Goal: Navigation & Orientation: Find specific page/section

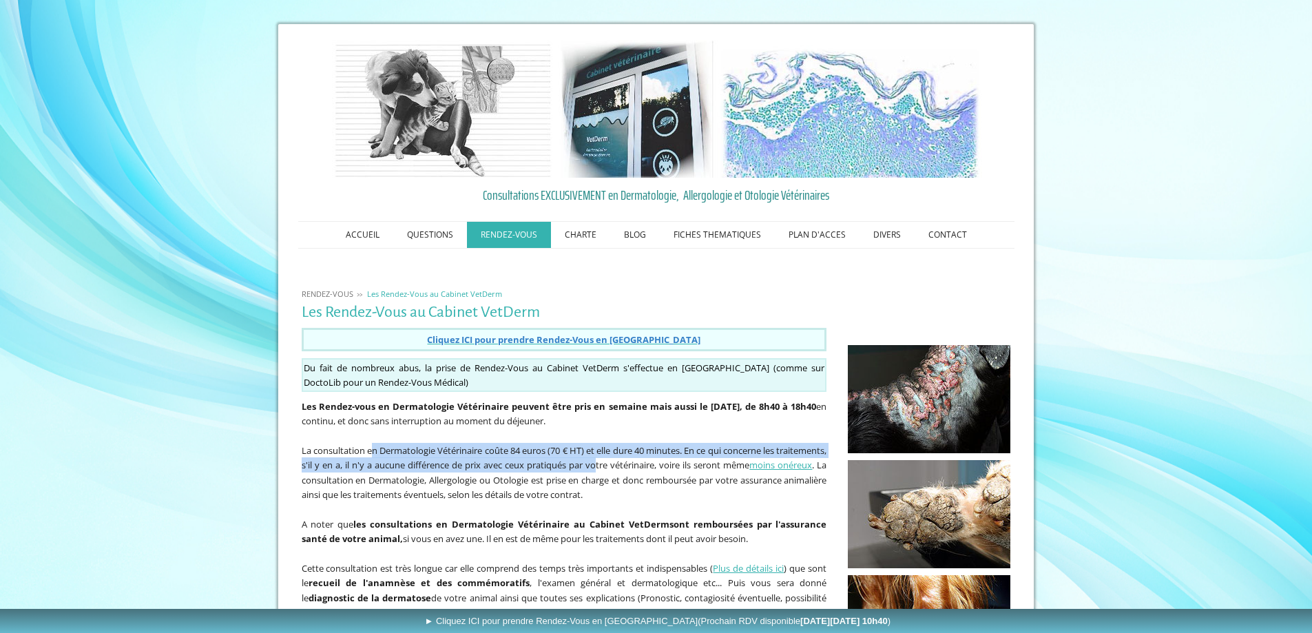
drag, startPoint x: 376, startPoint y: 452, endPoint x: 688, endPoint y: 459, distance: 312.0
click at [688, 459] on p "La consultation en Dermatologie Vétérinaire coûte 84 euros (70 € HT) et elle du…" at bounding box center [564, 472] width 525 height 59
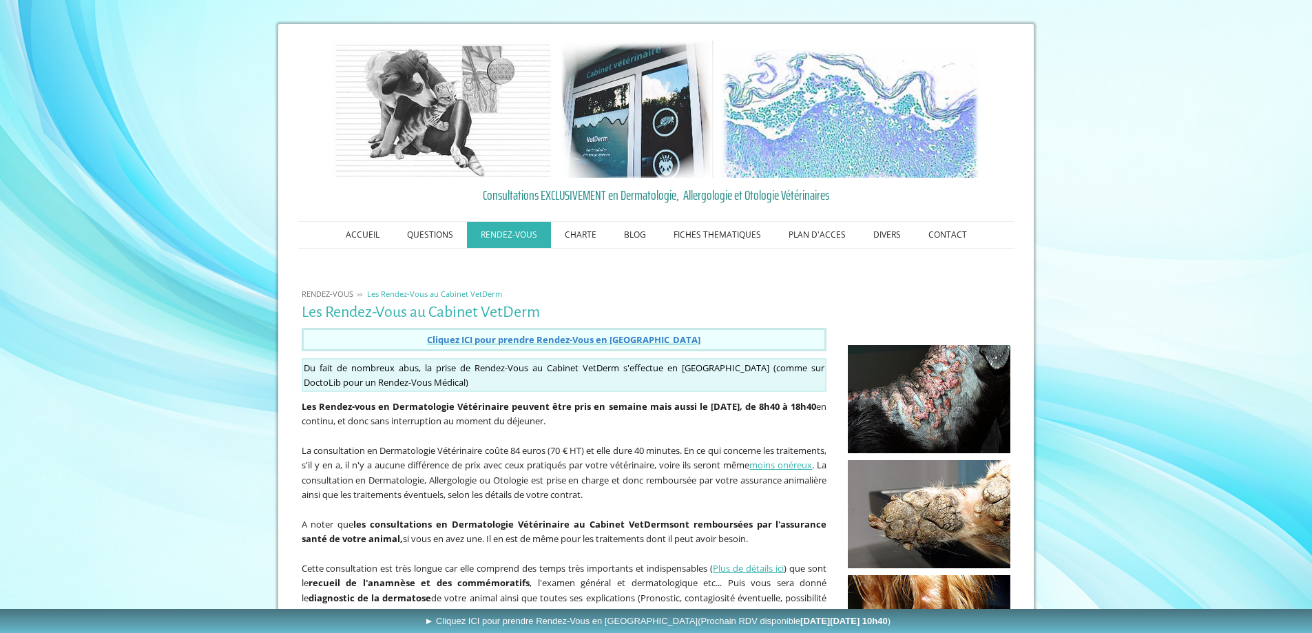
click at [742, 494] on p "La consultation en Dermatologie Vétérinaire coûte 84 euros (70 € HT) et elle du…" at bounding box center [564, 472] width 525 height 59
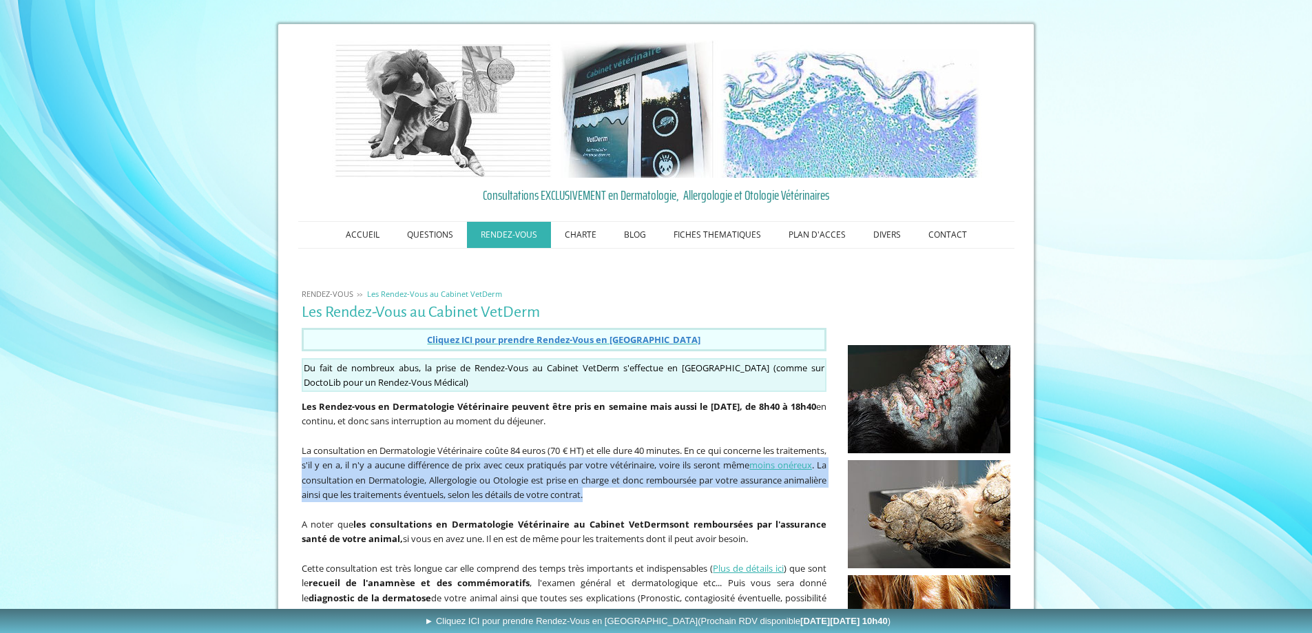
drag, startPoint x: 360, startPoint y: 465, endPoint x: 739, endPoint y: 492, distance: 379.7
click at [739, 492] on p "La consultation en Dermatologie Vétérinaire coûte 84 euros (70 € HT) et elle du…" at bounding box center [564, 472] width 525 height 59
click at [744, 494] on p "La consultation en Dermatologie Vétérinaire coûte 84 euros (70 € HT) et elle du…" at bounding box center [564, 472] width 525 height 59
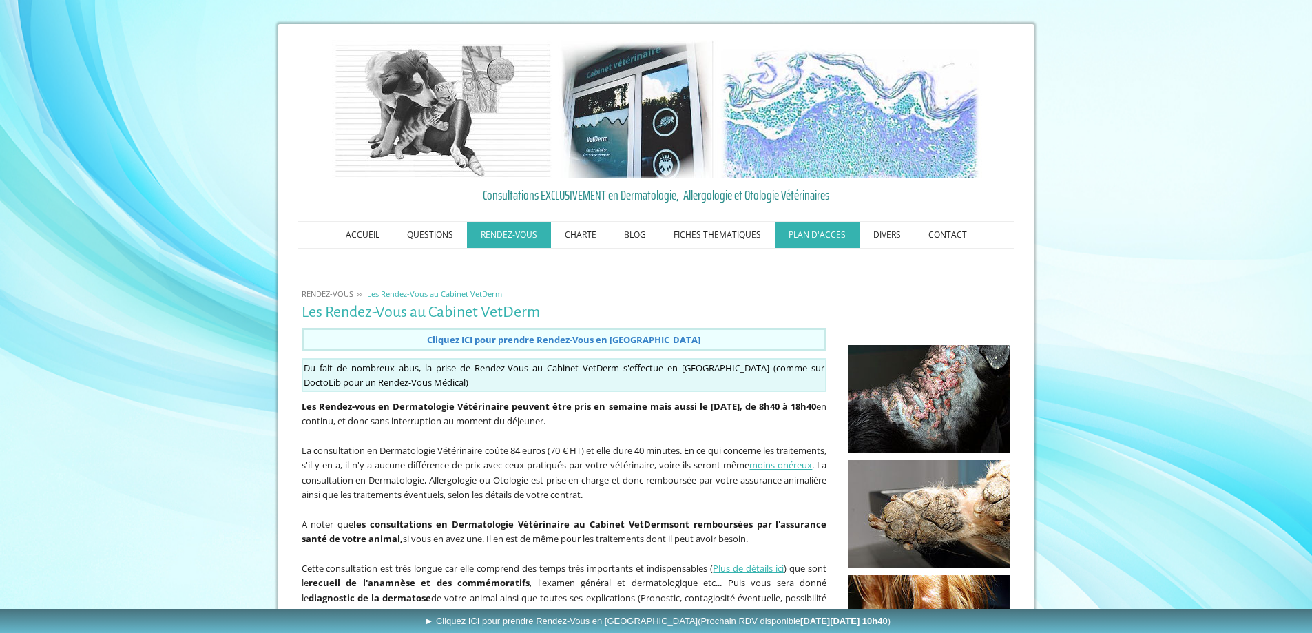
click at [822, 234] on link "PLAN D'ACCES" at bounding box center [817, 235] width 85 height 26
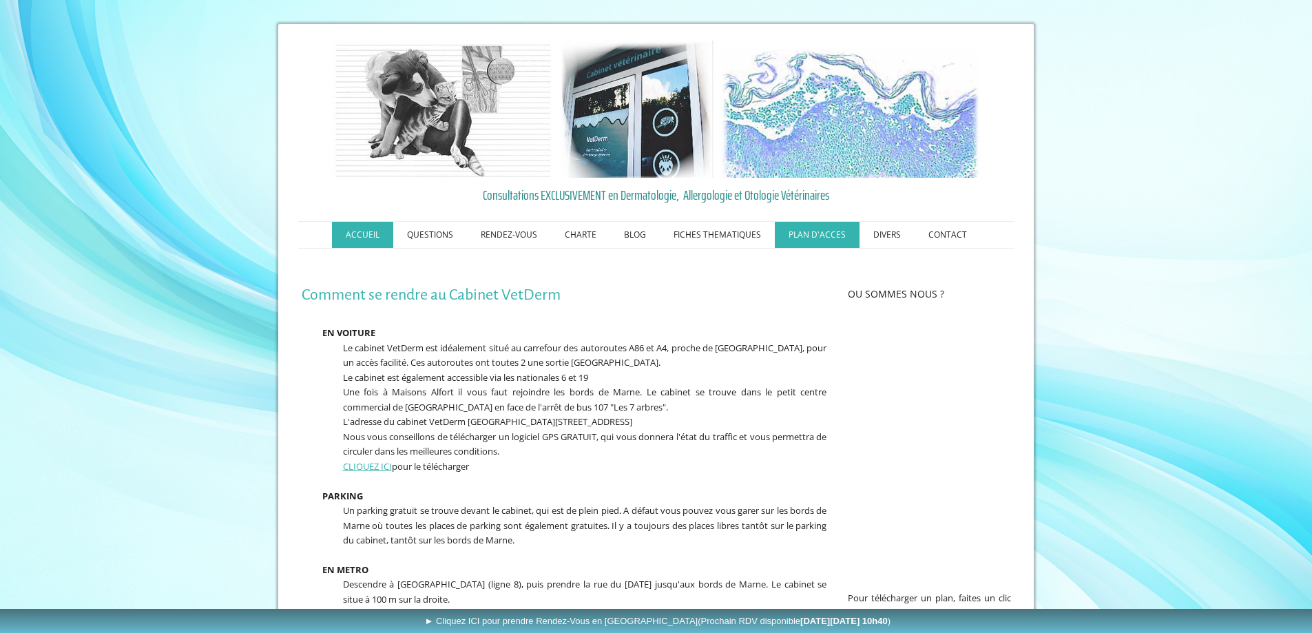
click at [370, 237] on link "ACCUEIL" at bounding box center [362, 235] width 61 height 26
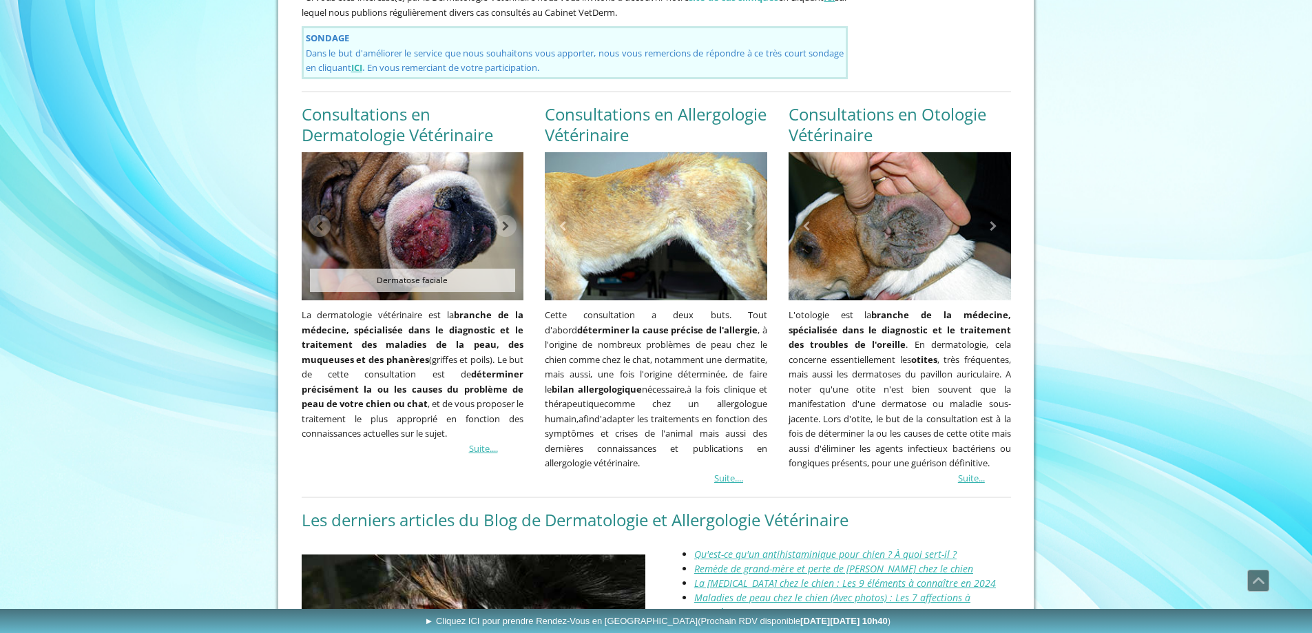
scroll to position [890, 0]
